Goal: Task Accomplishment & Management: Use online tool/utility

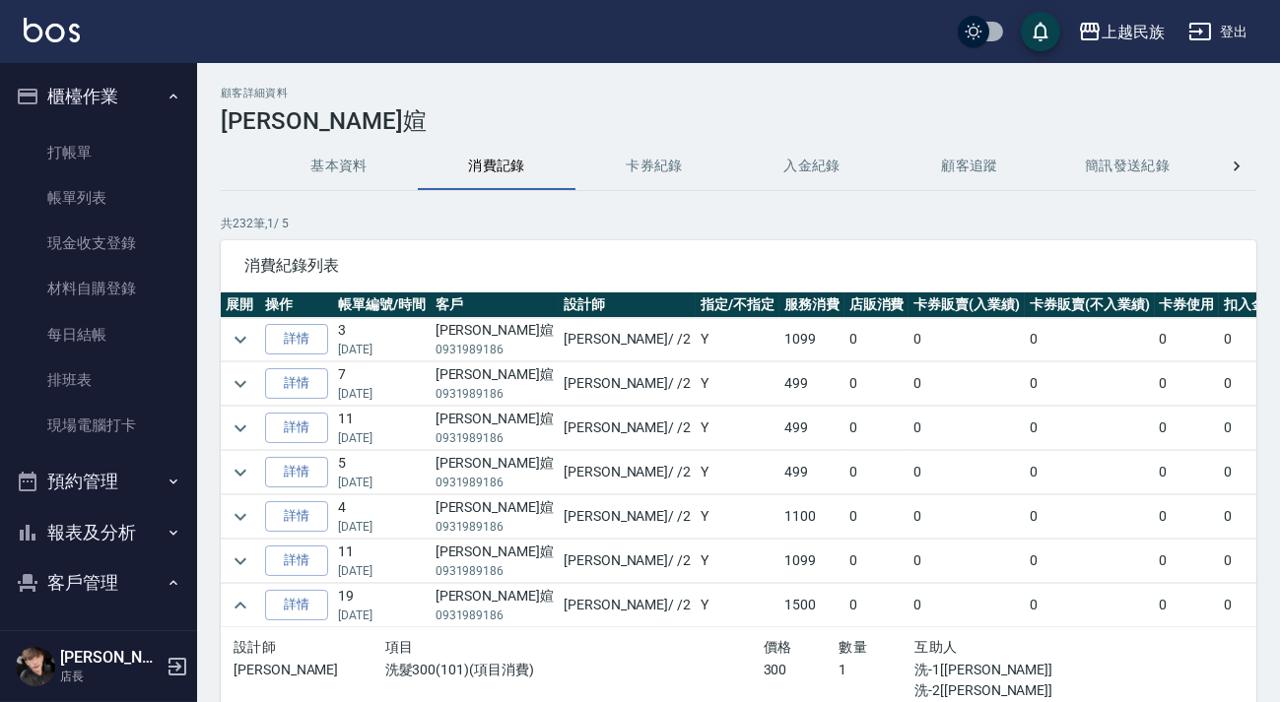
scroll to position [178, 0]
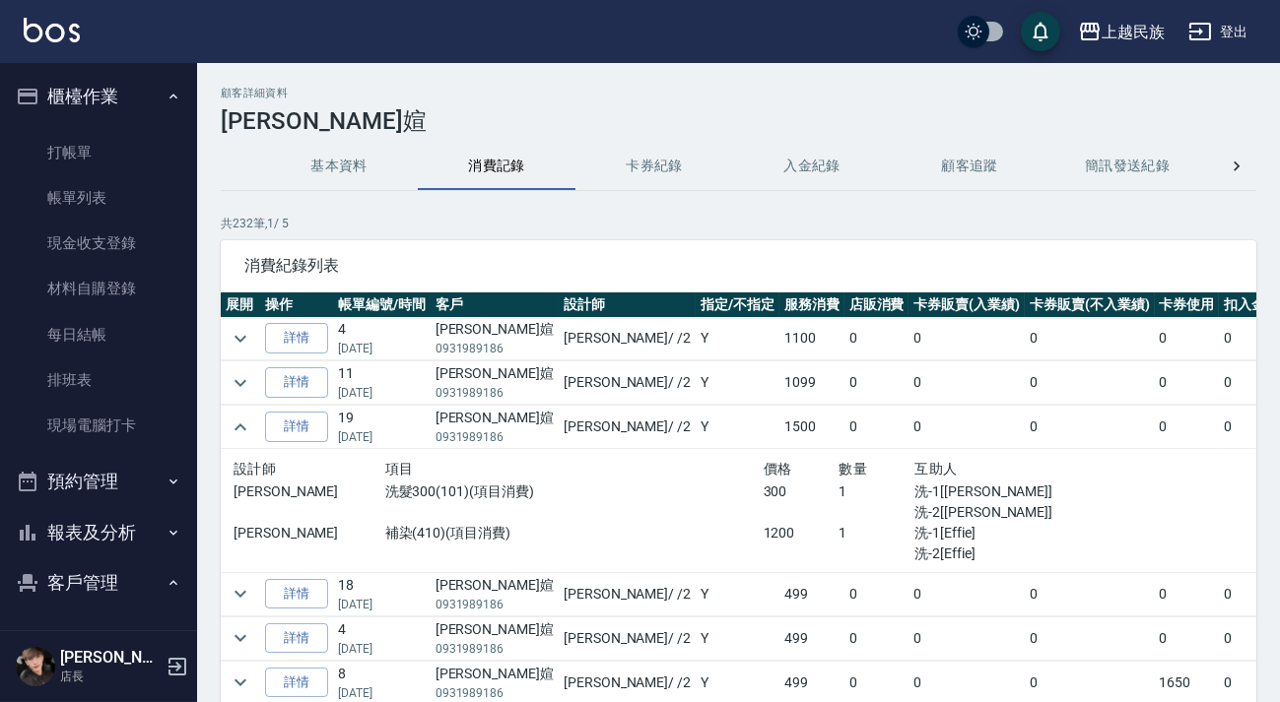
click at [87, 580] on button "客戶管理" at bounding box center [98, 583] width 181 height 51
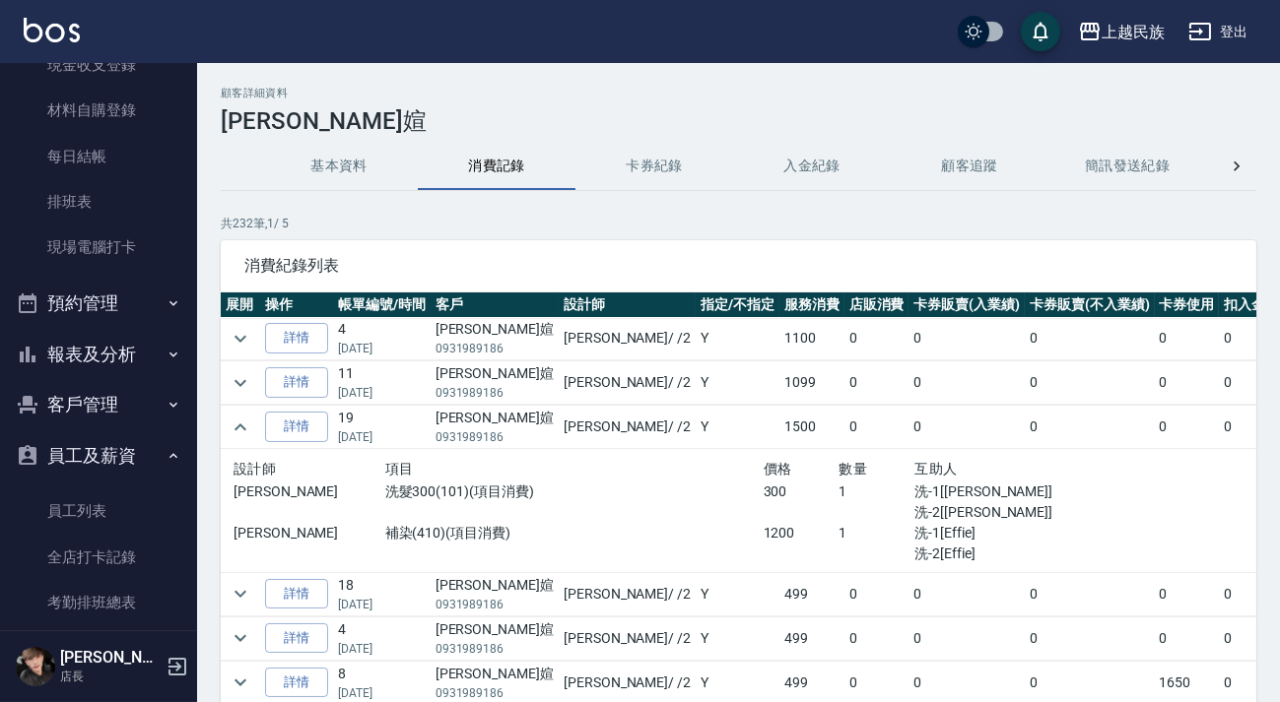
click at [109, 409] on button "客戶管理" at bounding box center [98, 404] width 181 height 51
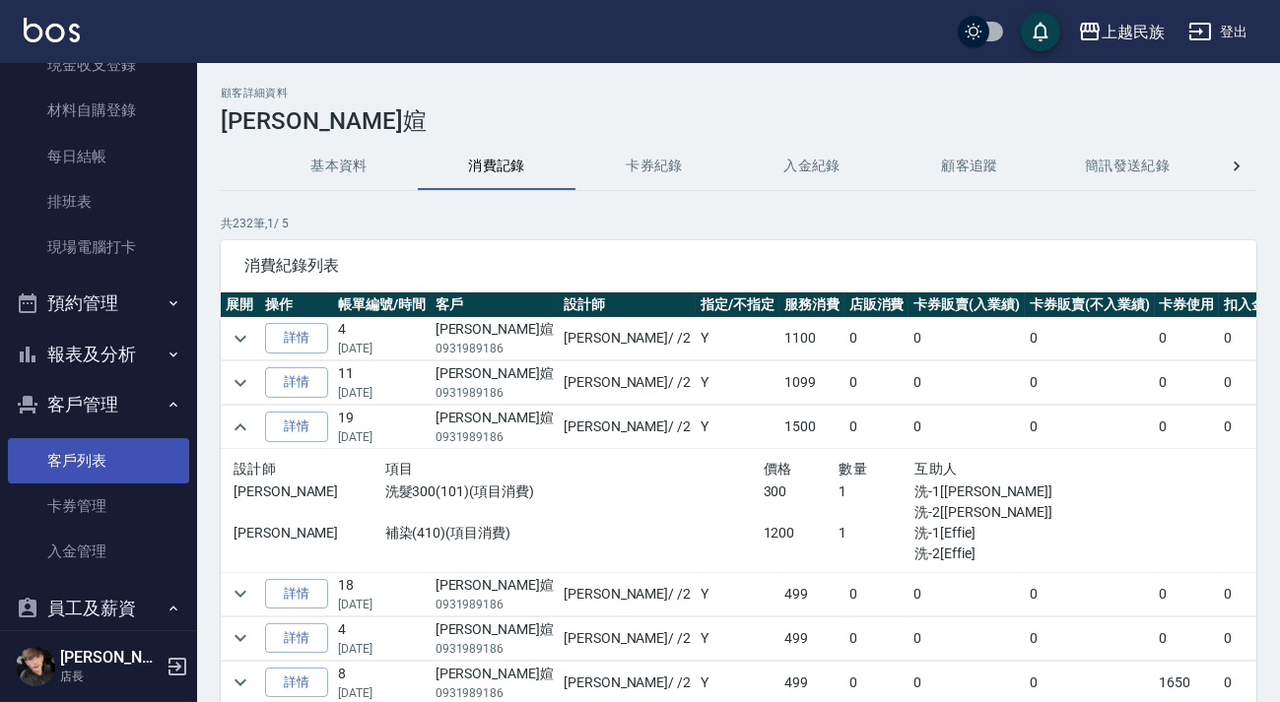
click at [119, 461] on link "客戶列表" at bounding box center [98, 460] width 181 height 45
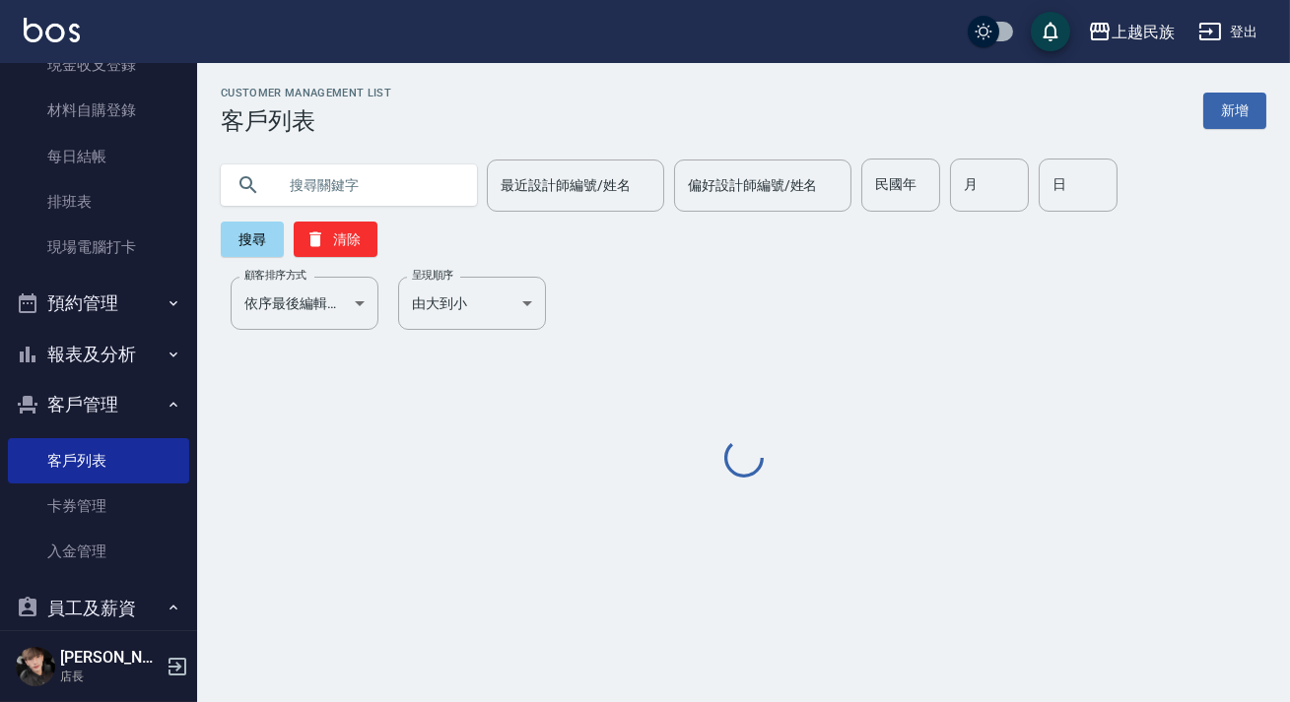
click at [411, 181] on input "text" at bounding box center [368, 185] width 185 height 53
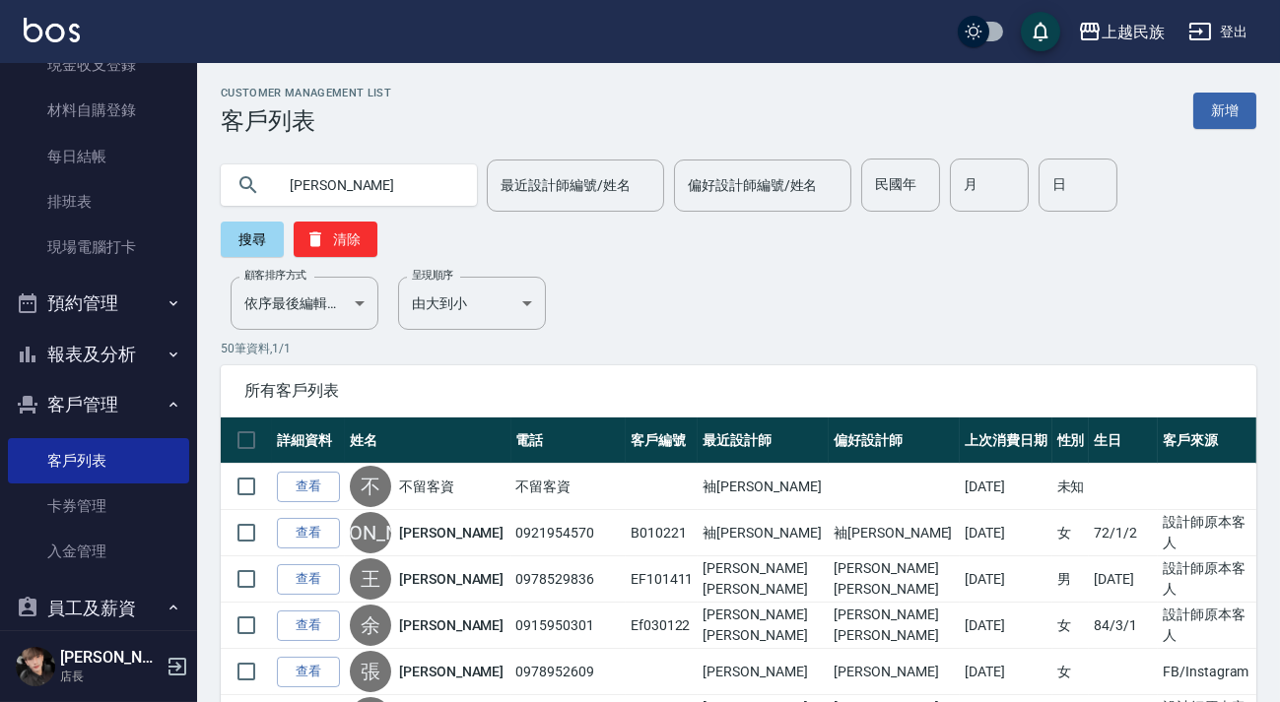
type input "[PERSON_NAME]"
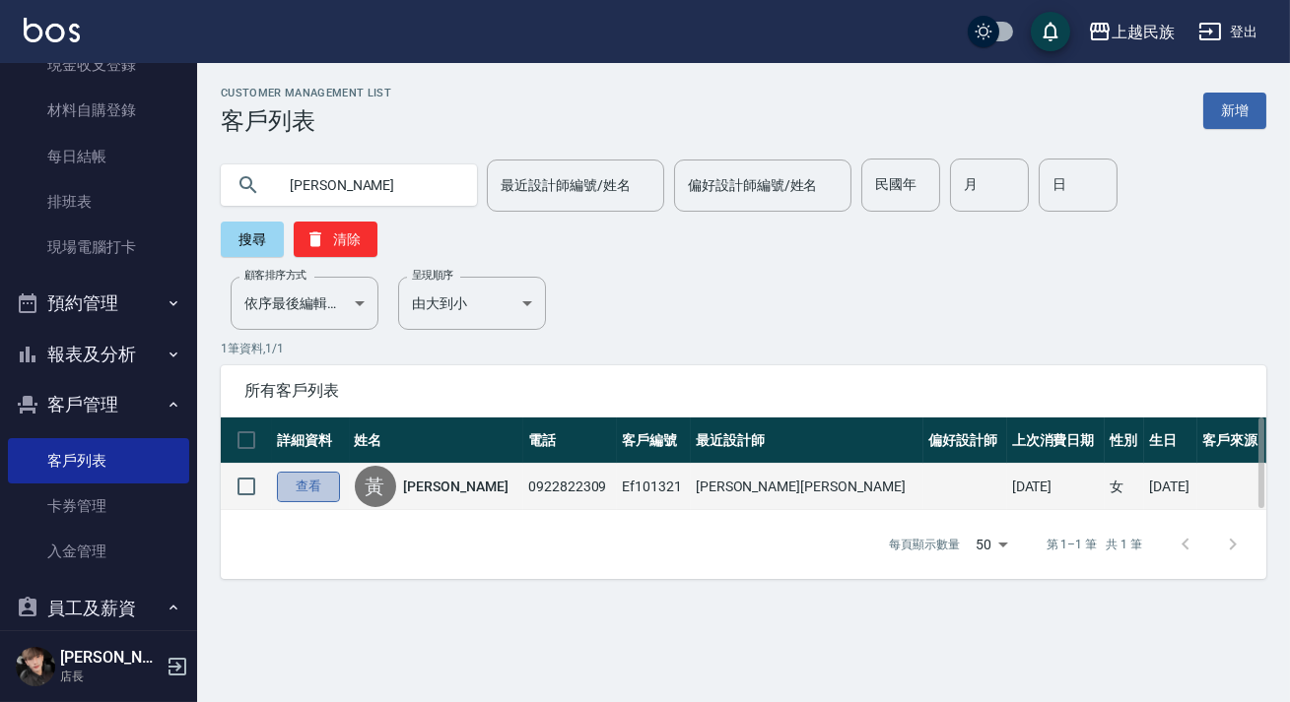
click at [291, 492] on link "查看" at bounding box center [308, 487] width 63 height 31
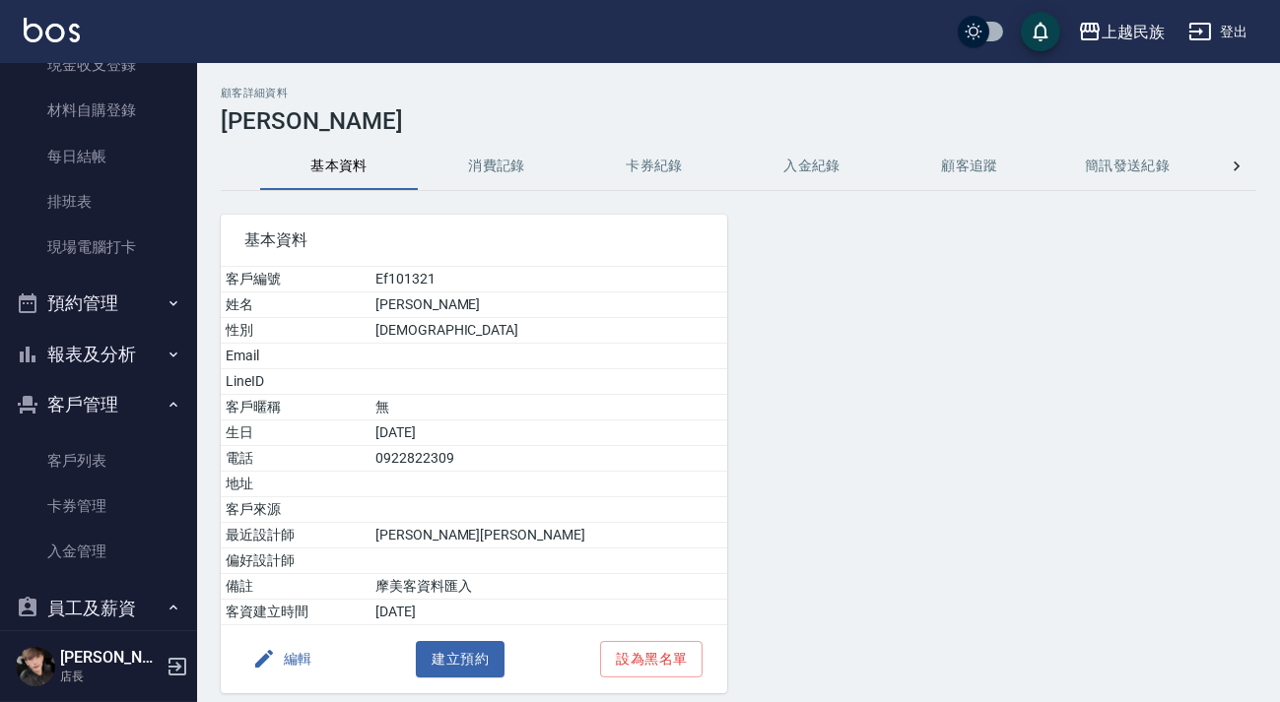
click at [681, 170] on button "卡券紀錄" at bounding box center [654, 166] width 158 height 47
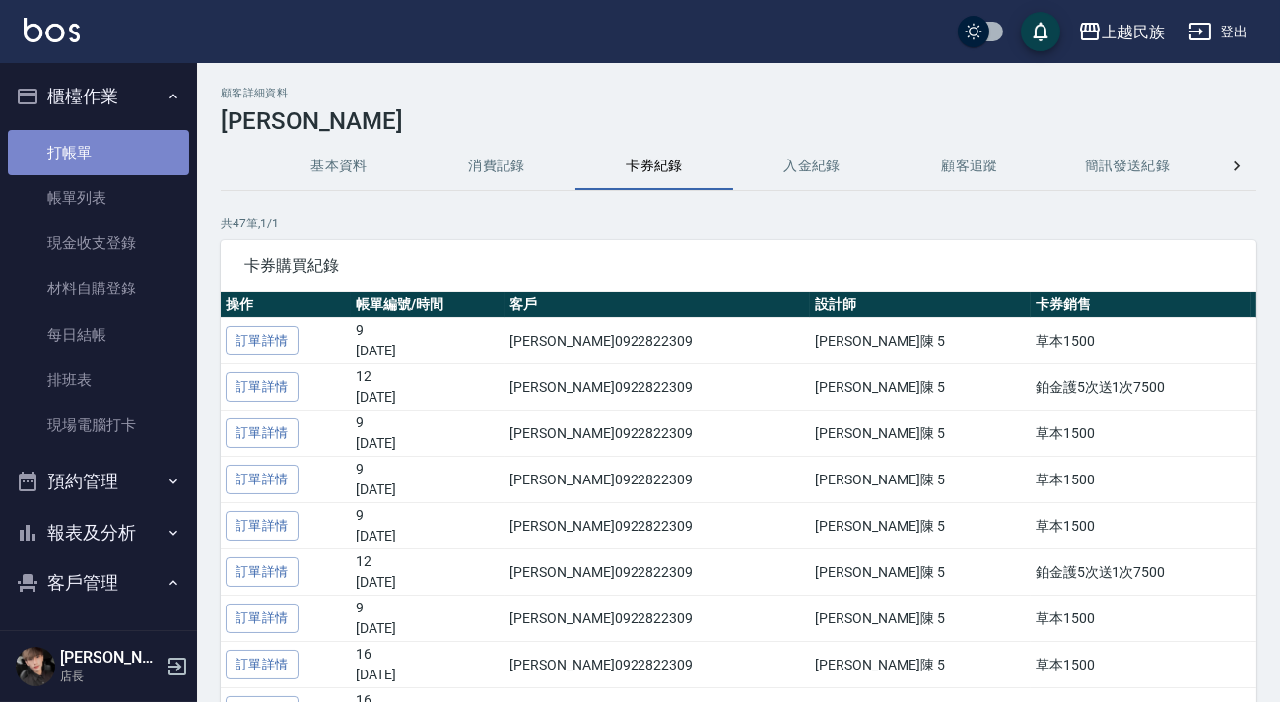
click at [106, 131] on link "打帳單" at bounding box center [98, 152] width 181 height 45
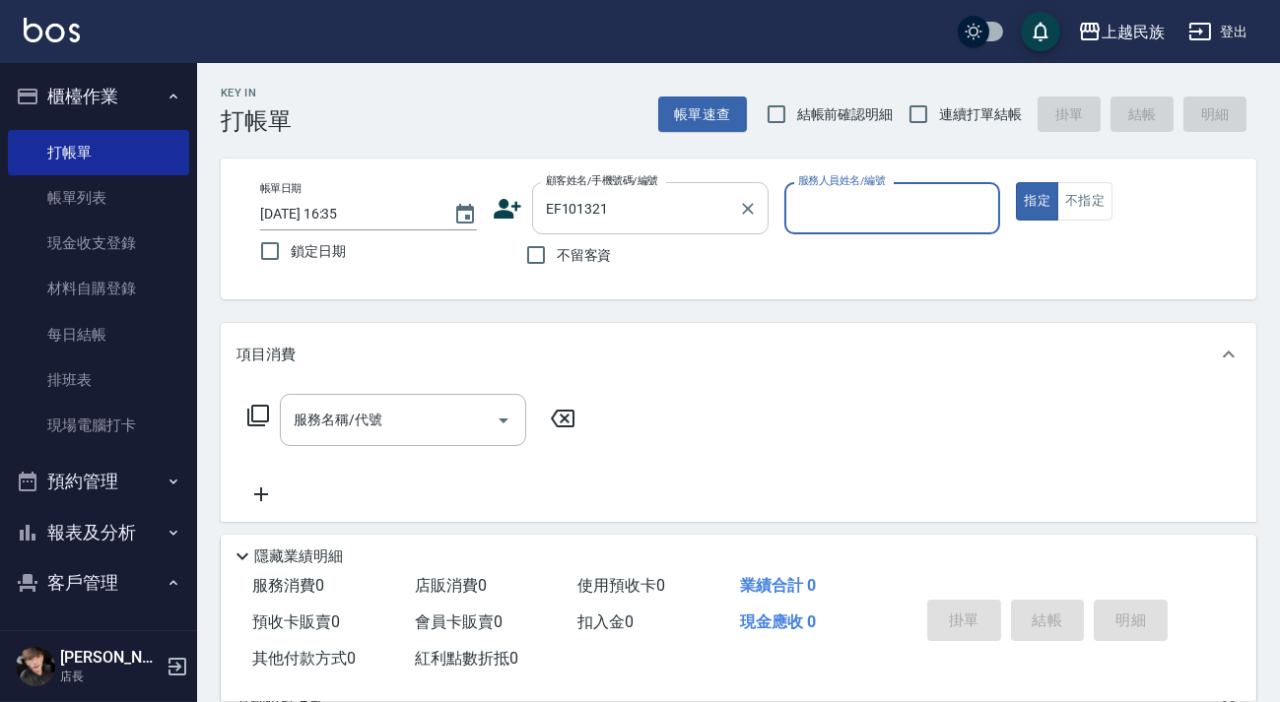
click at [674, 197] on input "EF101321" at bounding box center [635, 208] width 189 height 34
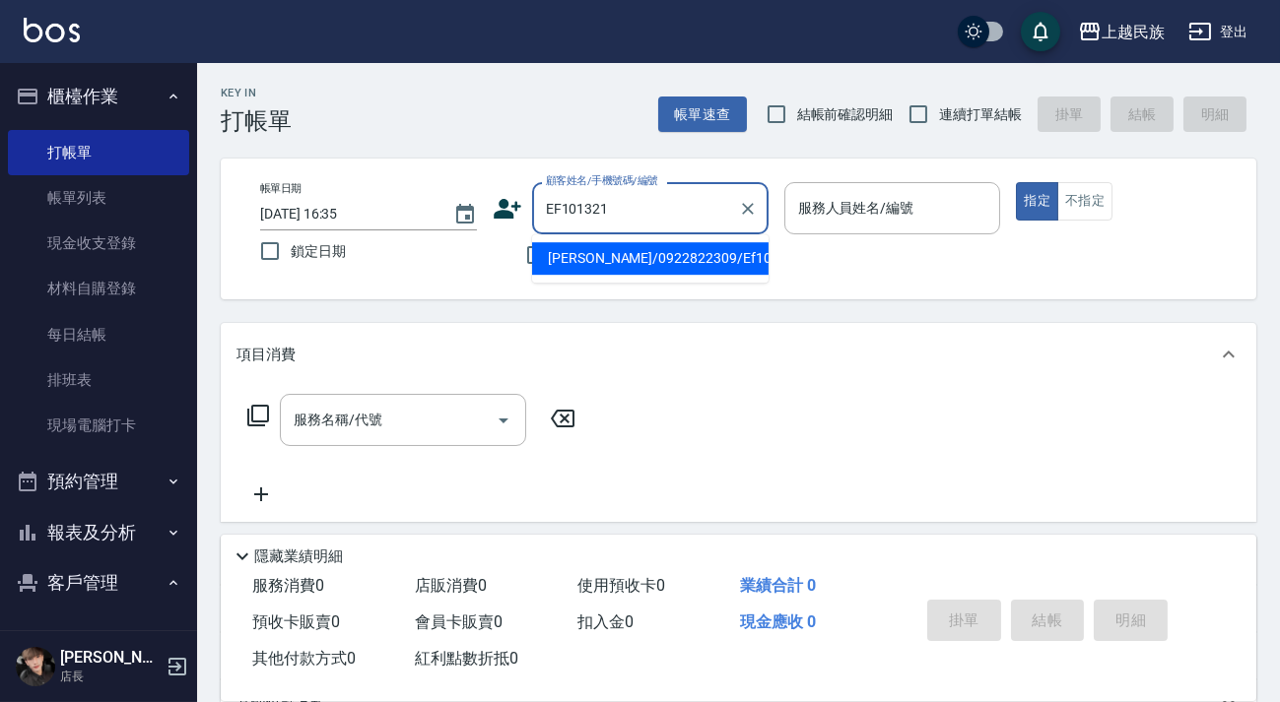
click at [676, 266] on li "[PERSON_NAME]/0922822309/Ef101321" at bounding box center [650, 258] width 236 height 33
type input "[PERSON_NAME]/0922822309/Ef101321"
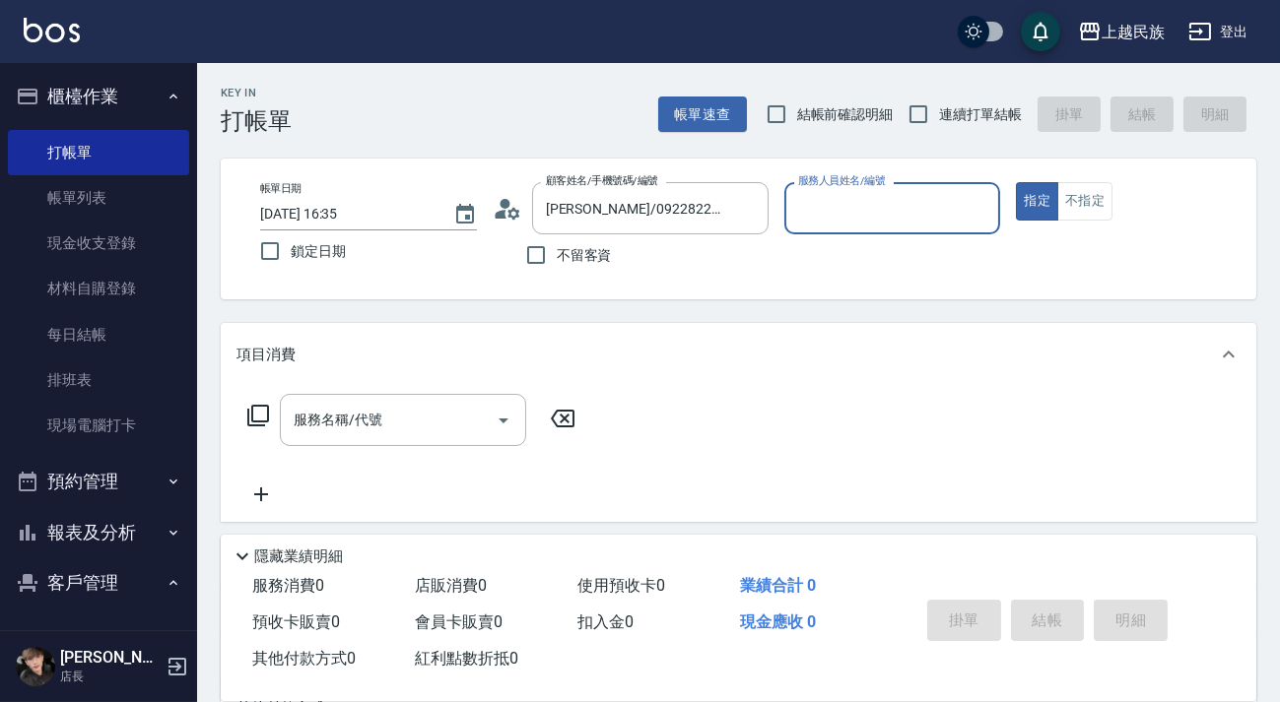
scroll to position [173, 0]
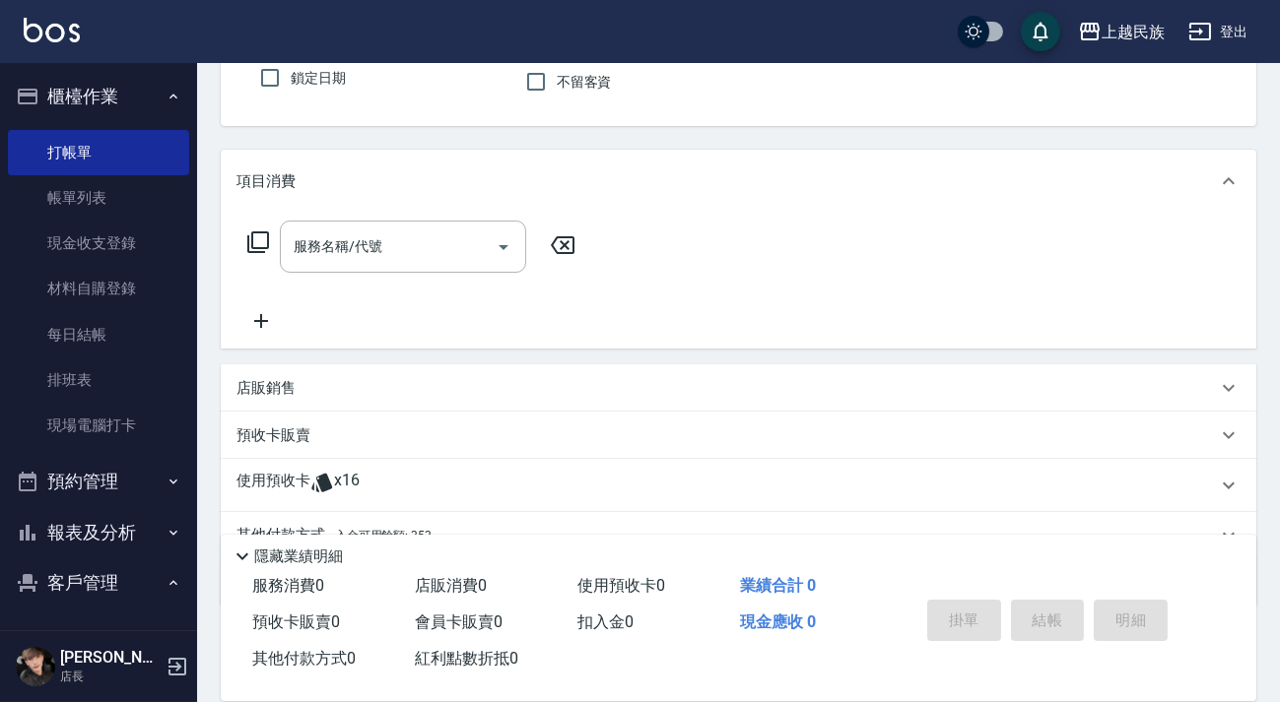
click at [448, 465] on div "使用預收卡 x16" at bounding box center [738, 485] width 1035 height 53
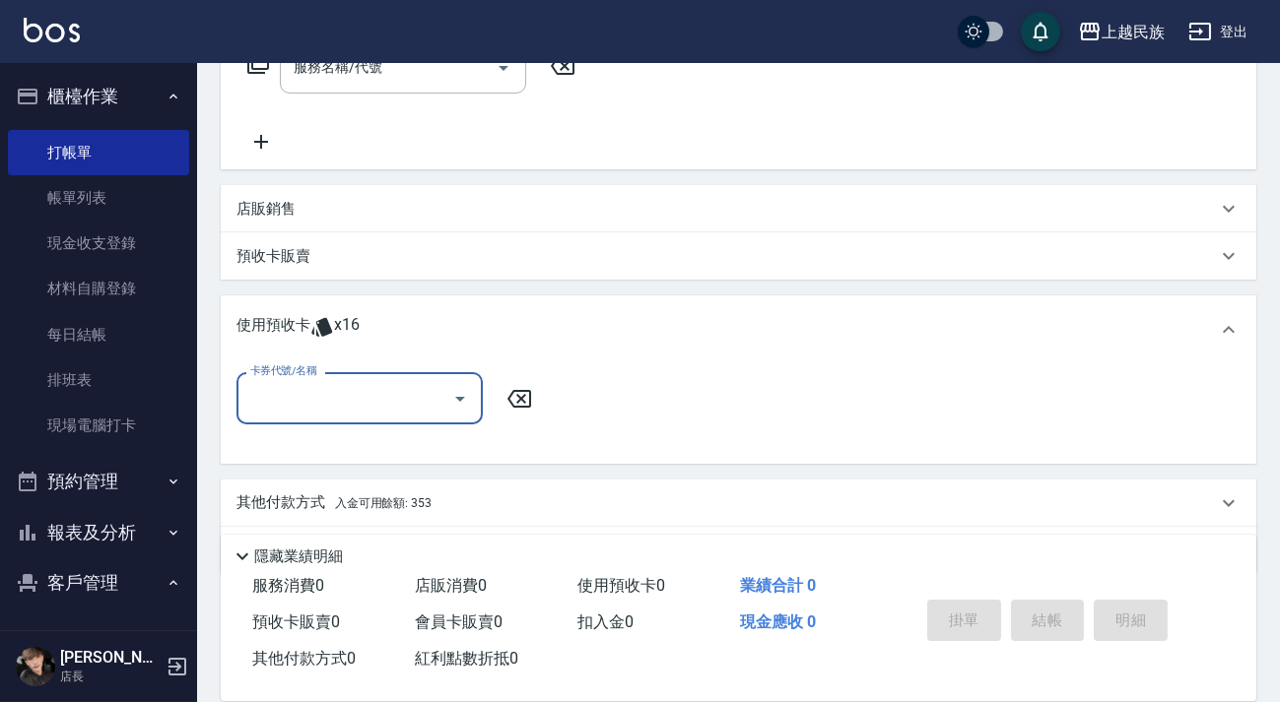
scroll to position [410, 0]
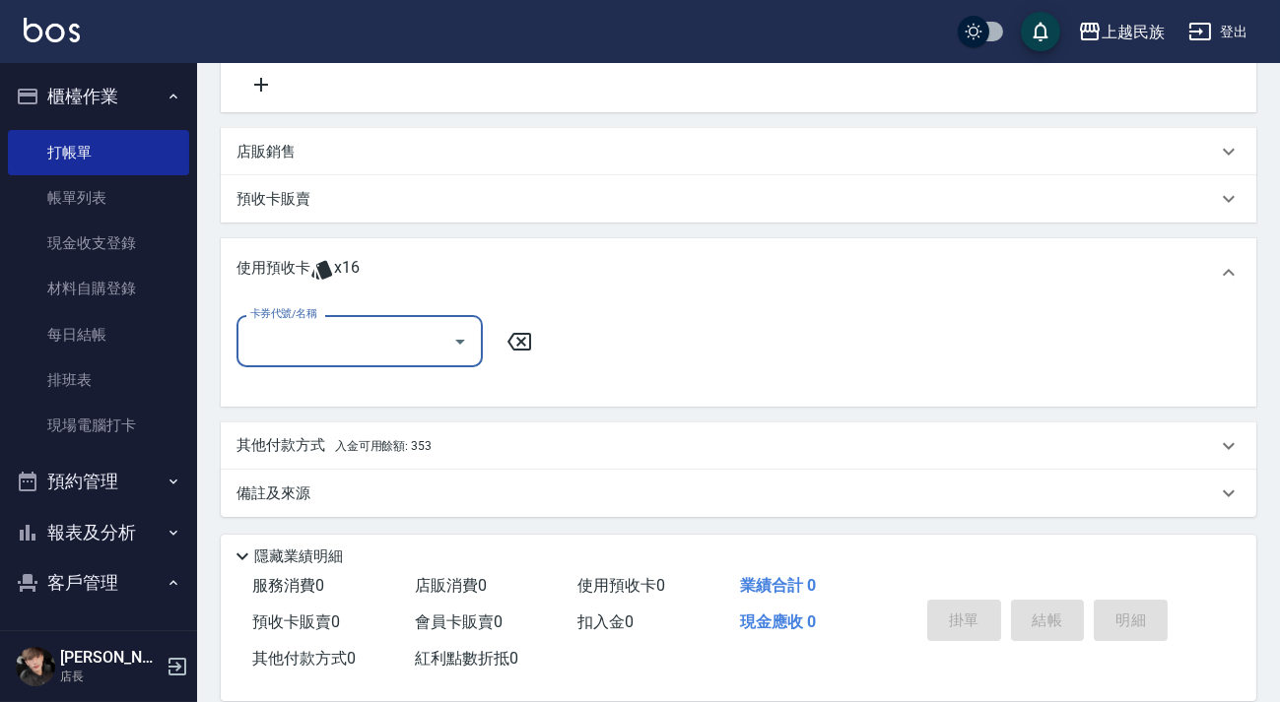
click at [371, 324] on input "卡券代號/名稱" at bounding box center [344, 341] width 199 height 34
